Goal: Understand process/instructions: Learn about a topic

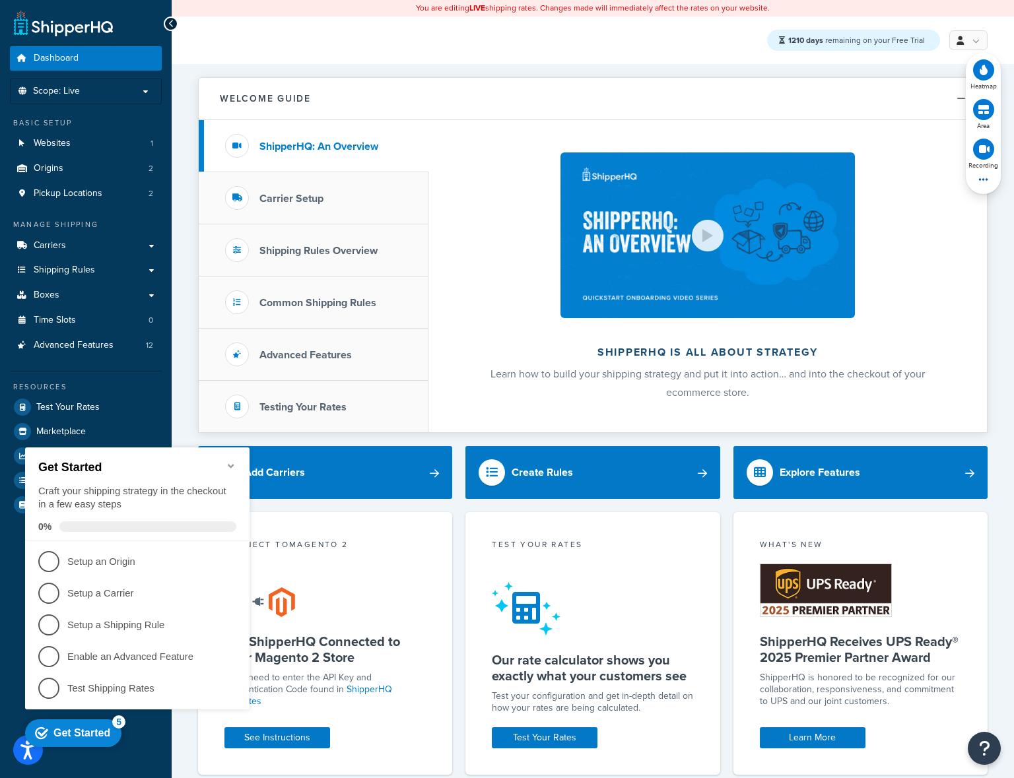
click at [229, 461] on icon "Minimize checklist" at bounding box center [231, 466] width 11 height 11
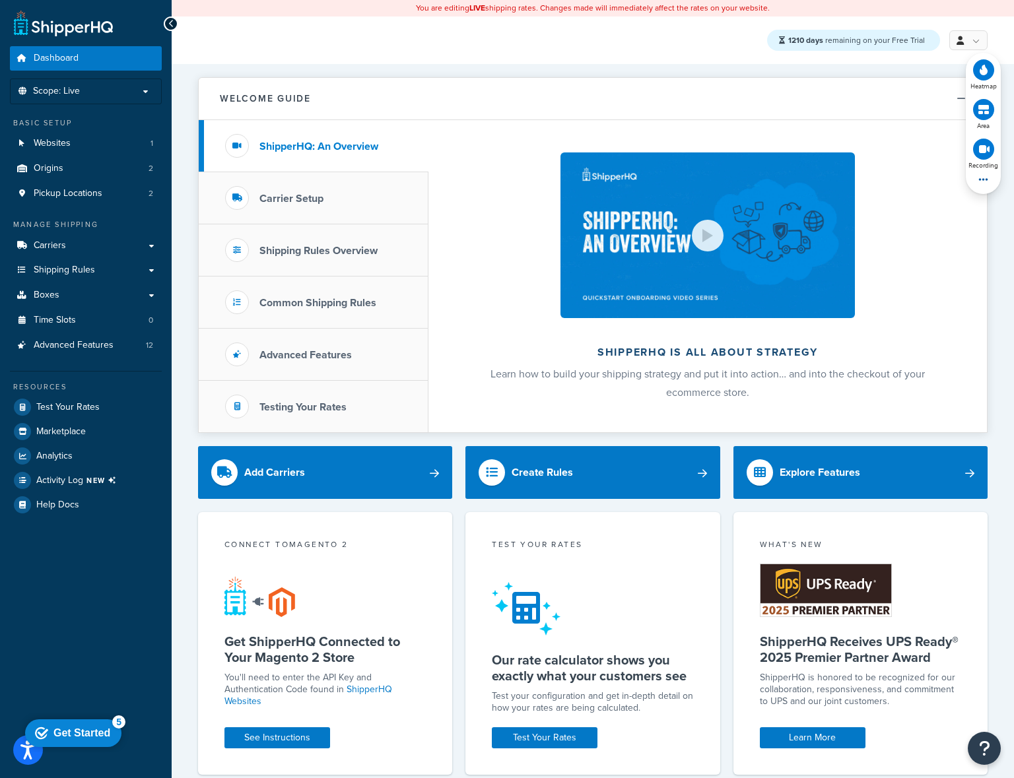
click at [80, 733] on div "Get Started" at bounding box center [81, 733] width 57 height 12
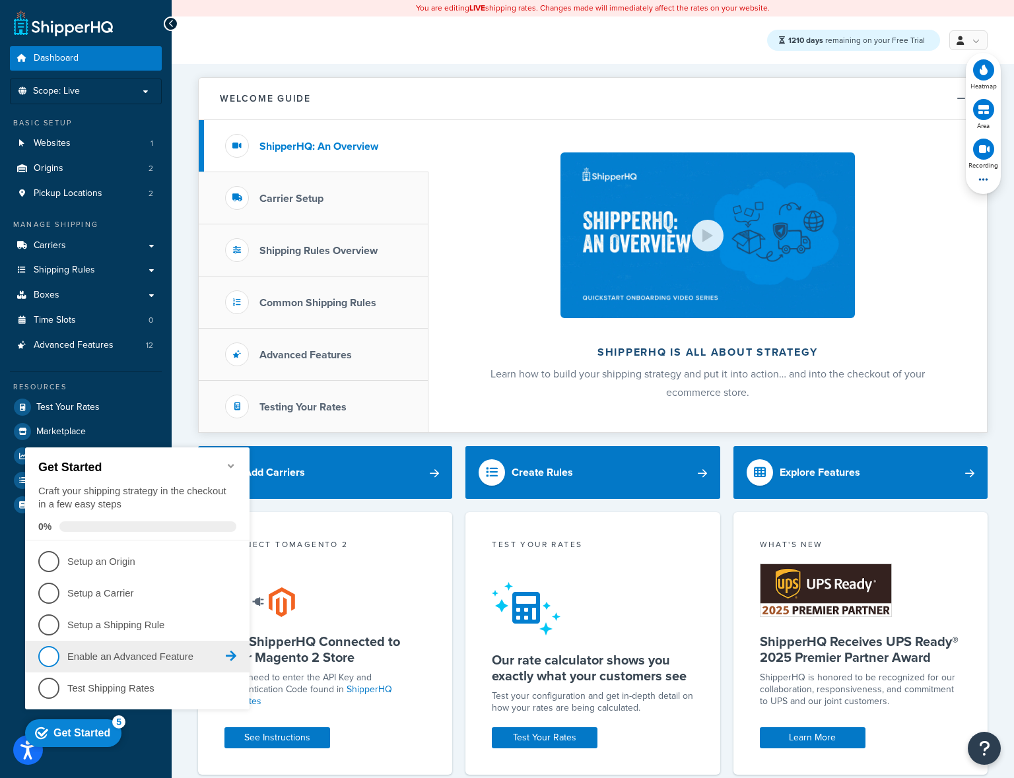
scroll to position [8, 0]
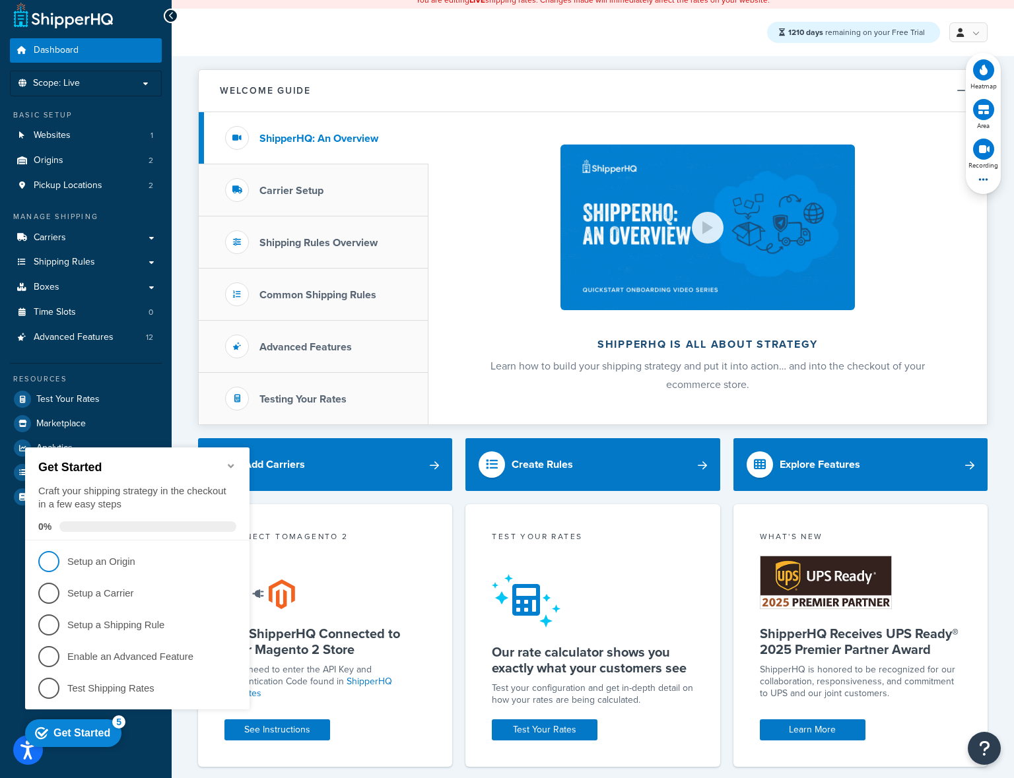
click at [54, 565] on span "1" at bounding box center [48, 561] width 21 height 21
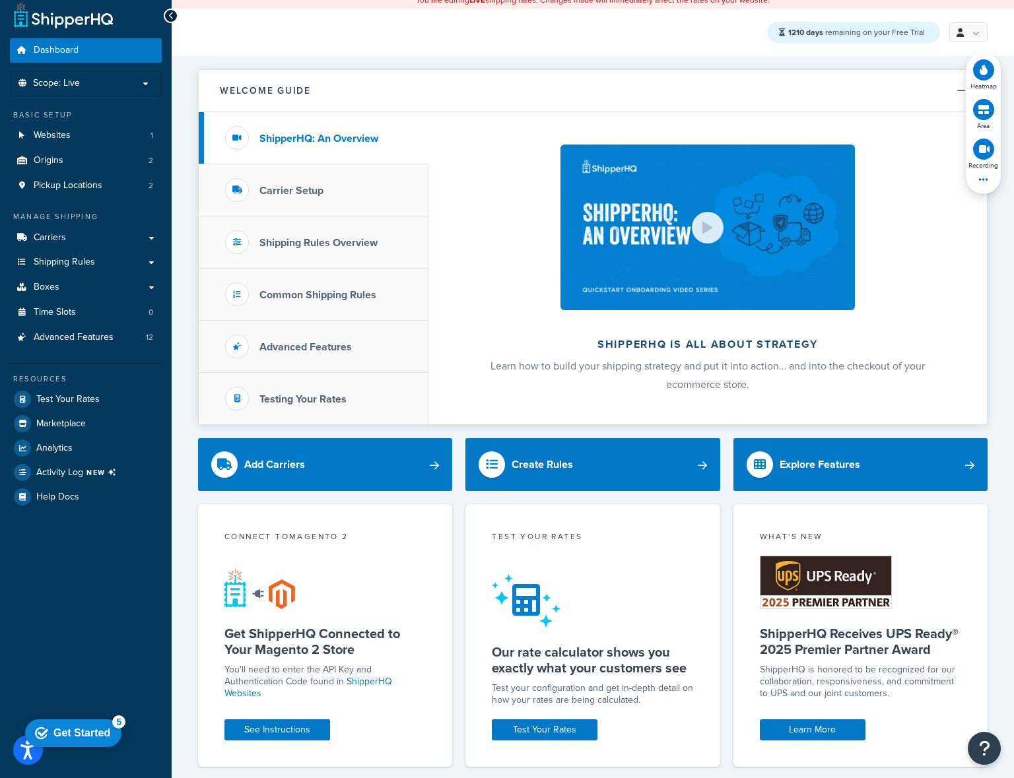
drag, startPoint x: 62, startPoint y: 1009, endPoint x: 62, endPoint y: 727, distance: 282.4
click at [62, 727] on div "Get Started" at bounding box center [81, 733] width 57 height 12
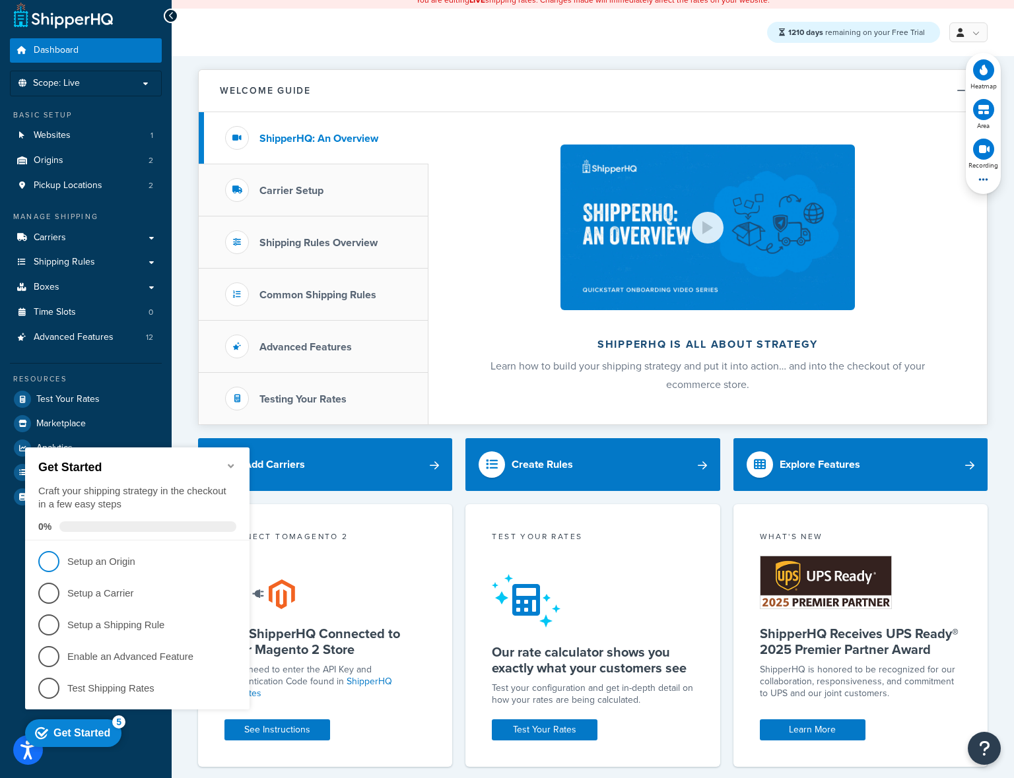
click at [108, 568] on link "1 Setup an Origin - incomplete" at bounding box center [137, 561] width 198 height 21
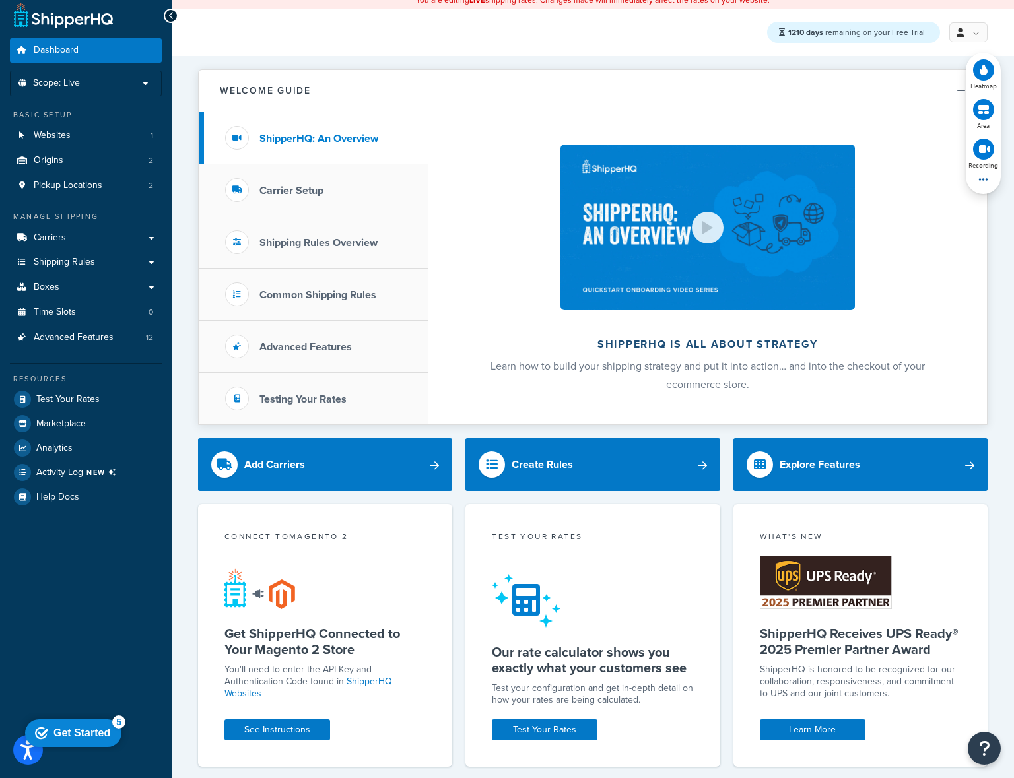
click at [81, 720] on div "checkmark Get Started 5" at bounding box center [73, 733] width 96 height 28
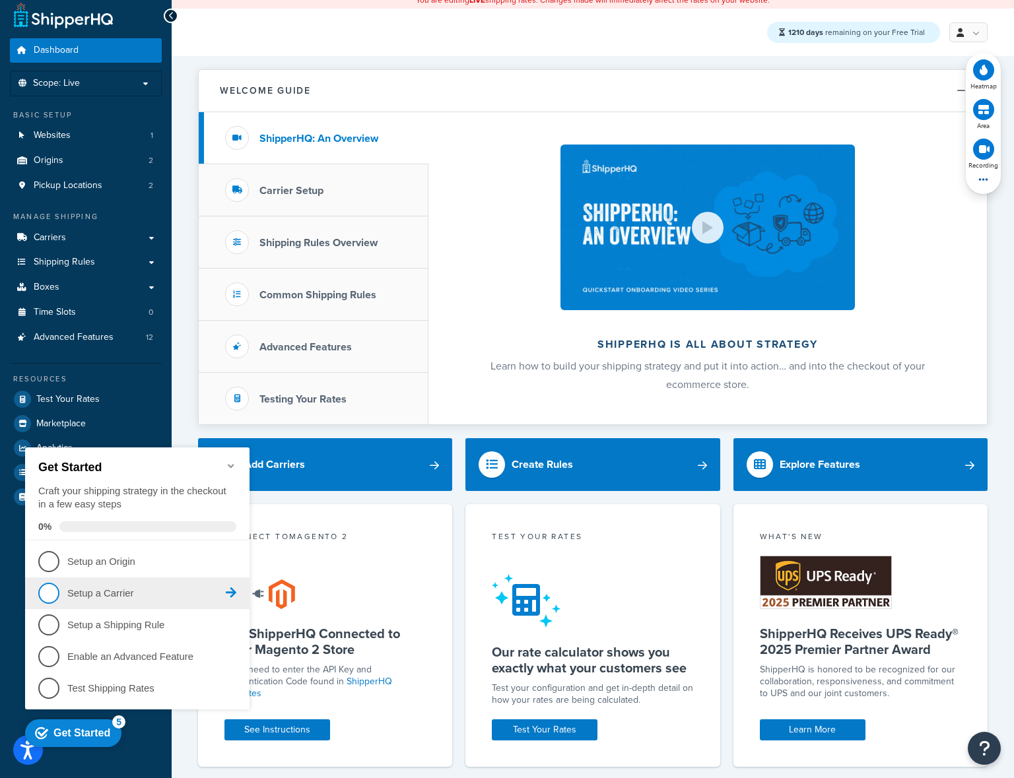
click at [110, 604] on li "2 Setup a Carrier - incomplete" at bounding box center [137, 593] width 224 height 32
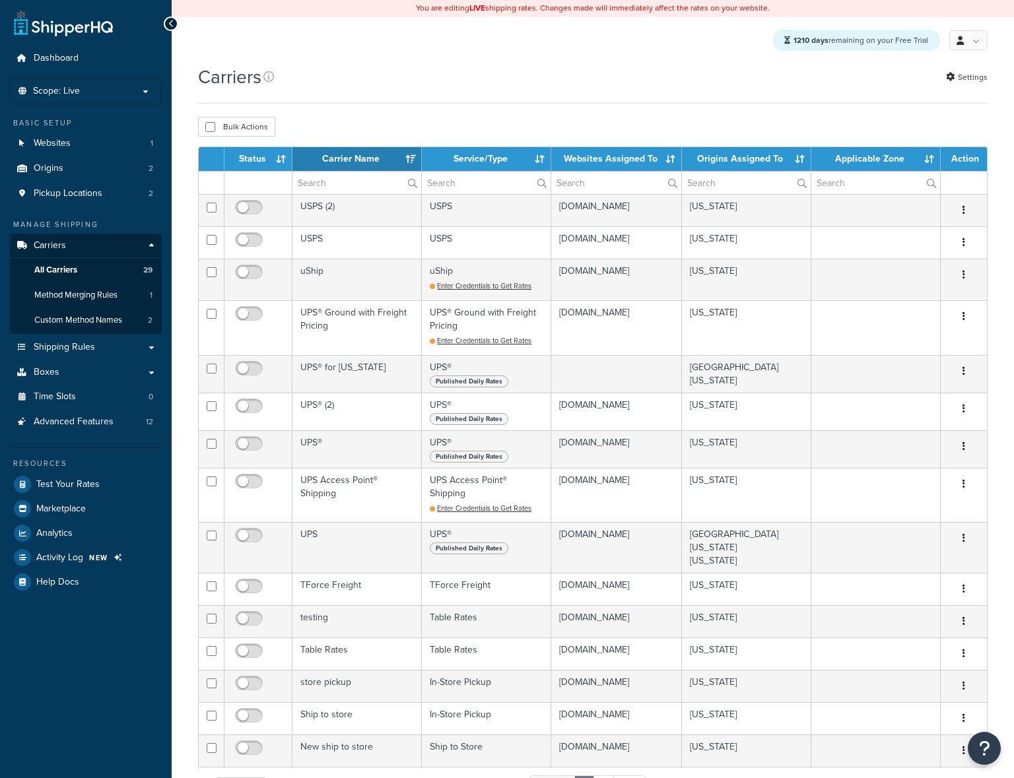
select select "15"
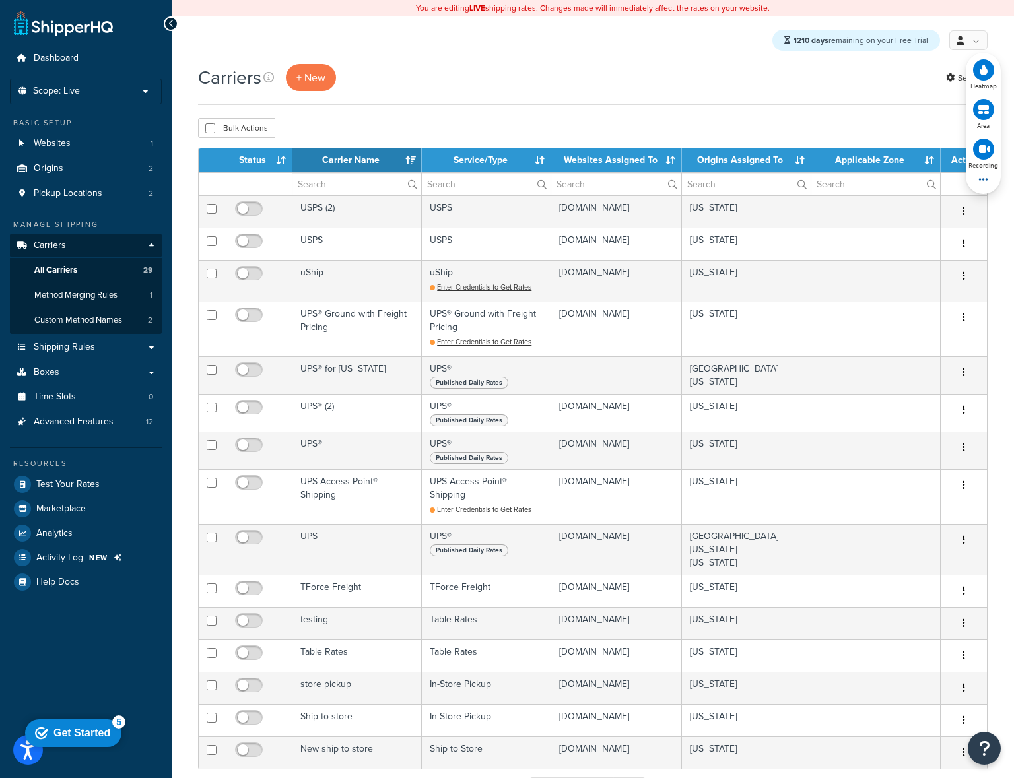
click at [89, 727] on div "Get Started" at bounding box center [81, 733] width 57 height 12
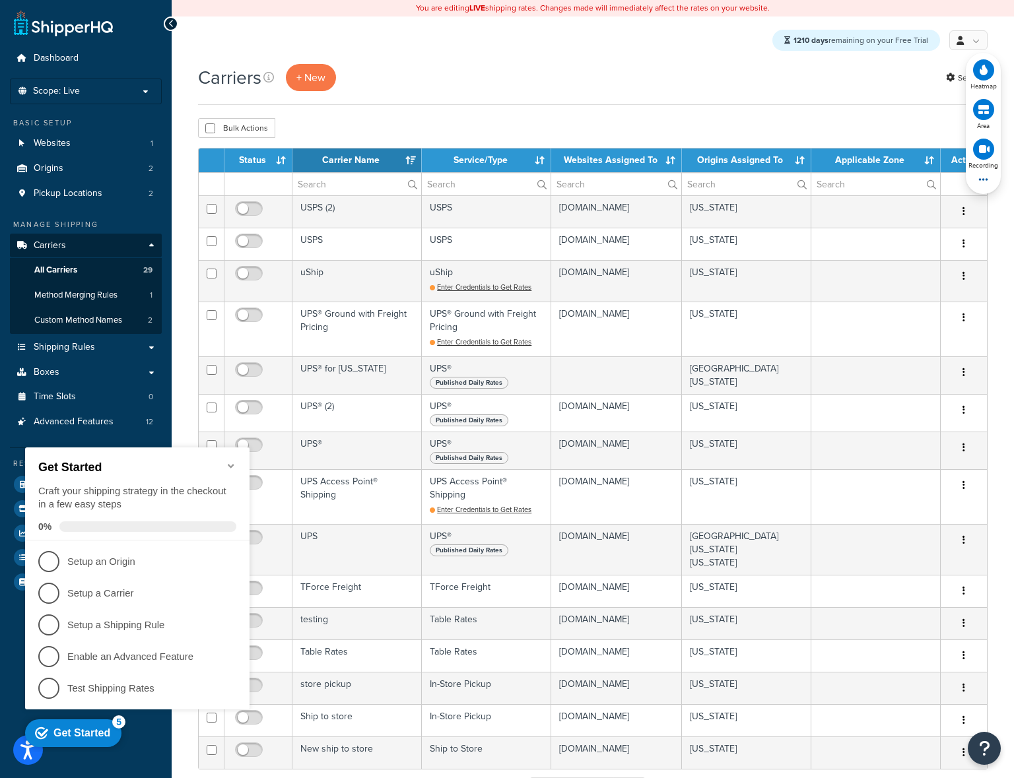
click at [226, 461] on icon "Minimize checklist" at bounding box center [231, 466] width 11 height 11
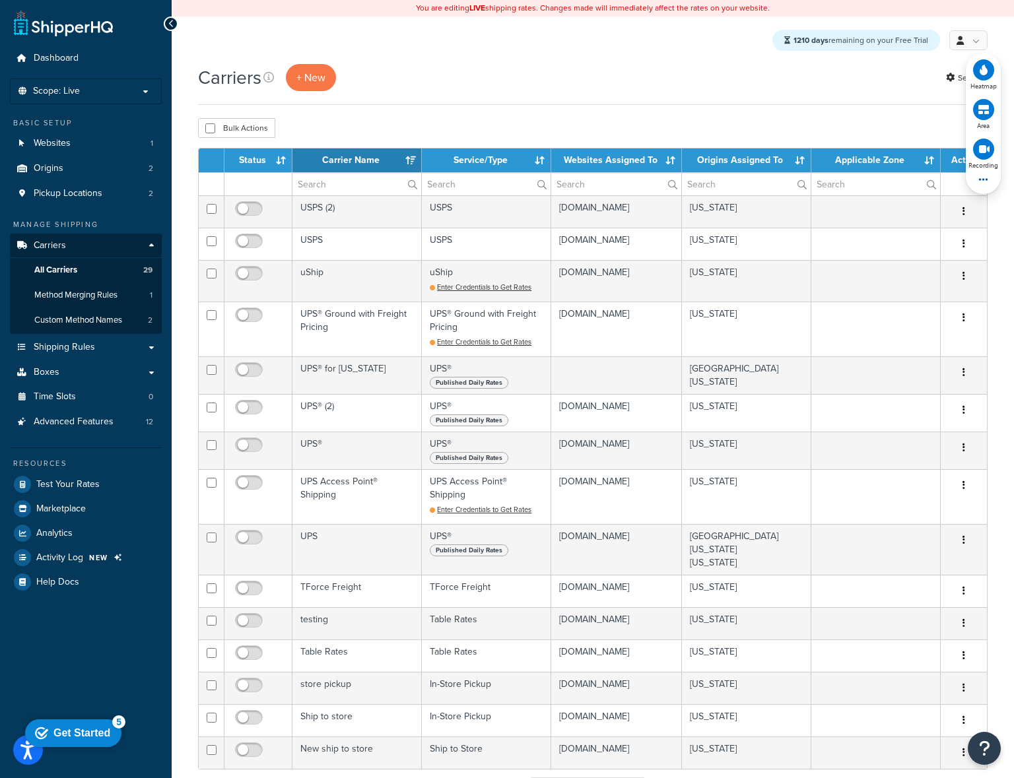
click at [34, 757] on appcues-checklist "Contextual help checklist present on screen" at bounding box center [76, 736] width 112 height 46
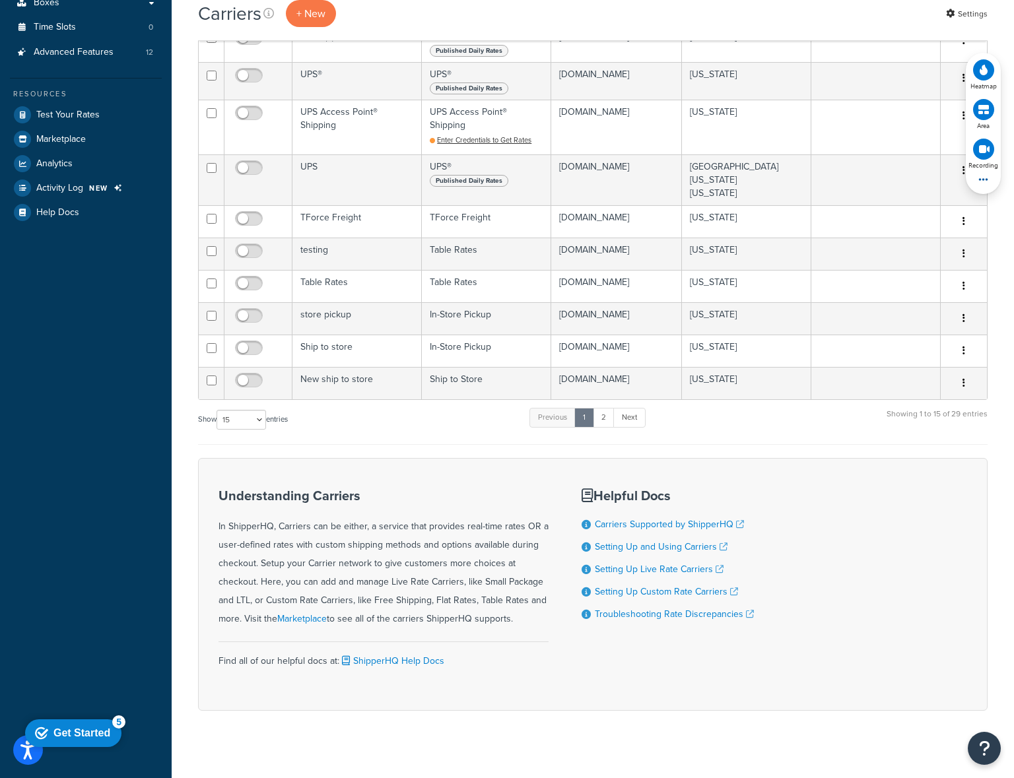
click at [476, 742] on div "Carriers + New Settings Bulk Actions Duplicate Delete Contact Us Send Us A Mess…" at bounding box center [593, 225] width 842 height 1062
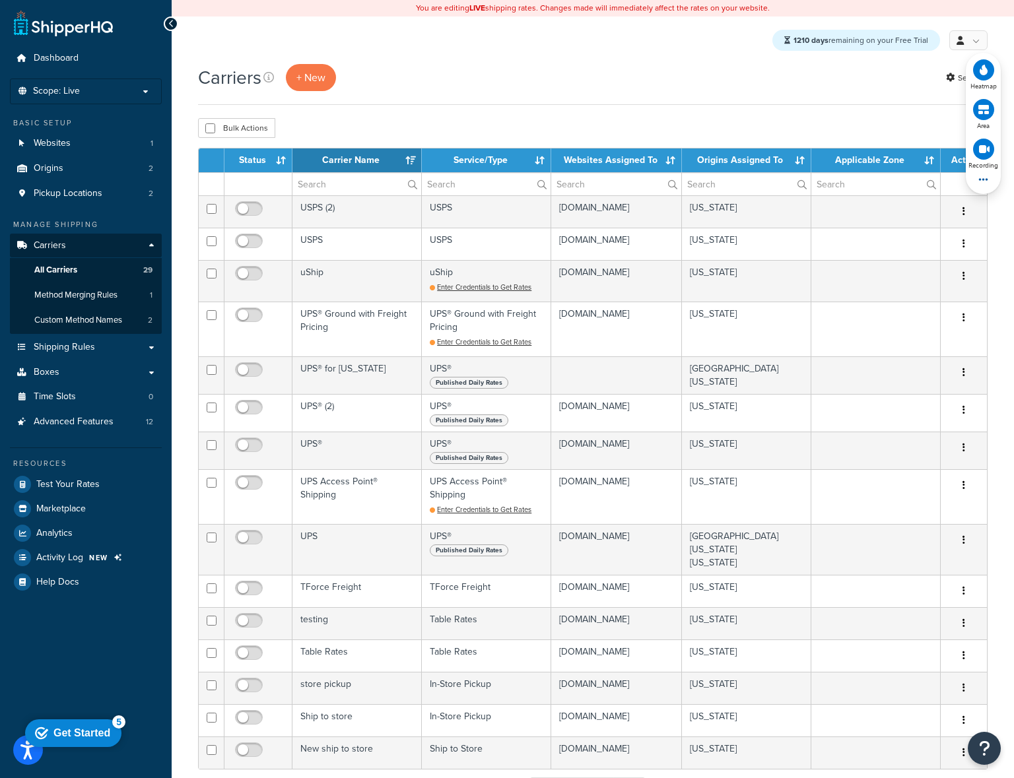
click at [981, 176] on icon "button" at bounding box center [983, 179] width 14 height 13
click at [968, 197] on span "Hide widget" at bounding box center [941, 209] width 90 height 24
